Goal: Task Accomplishment & Management: Manage account settings

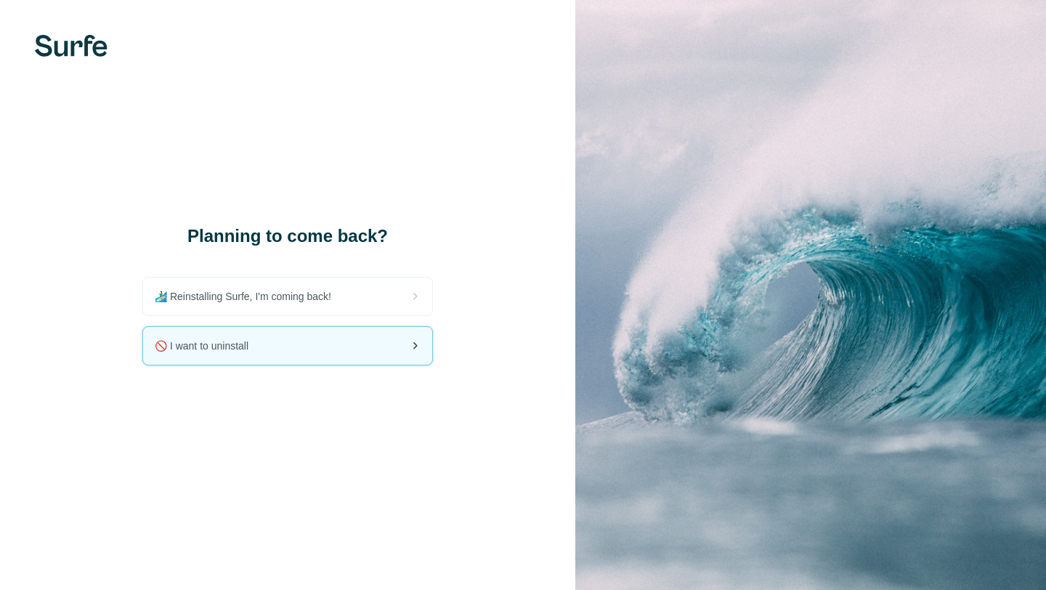
click at [197, 352] on span "🚫 I want to uninstall" at bounding box center [207, 346] width 105 height 15
